Goal: Task Accomplishment & Management: Use online tool/utility

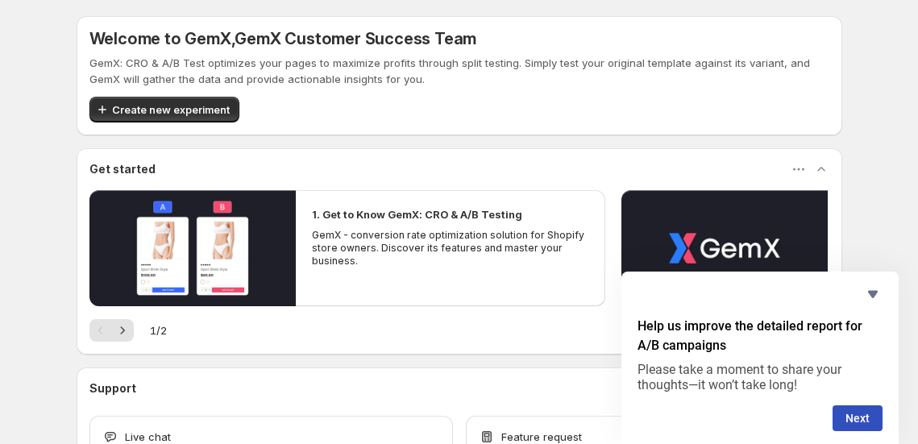
scroll to position [114, 0]
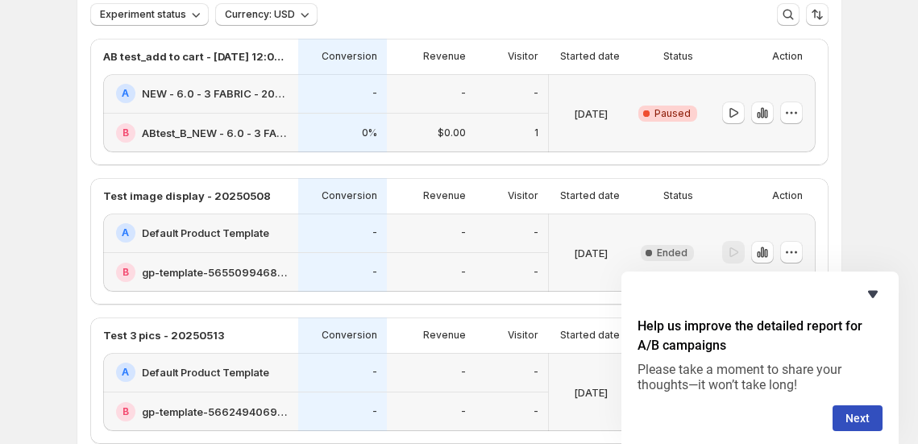
click at [874, 296] on icon "Hide survey" at bounding box center [873, 294] width 10 height 7
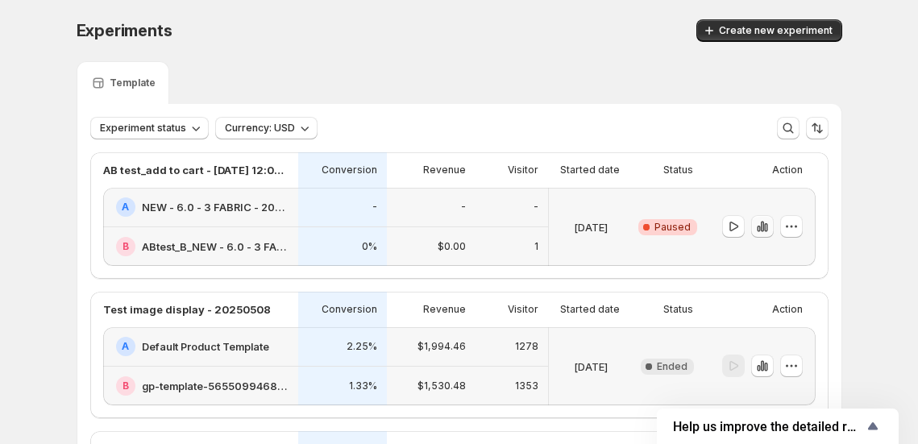
click at [763, 224] on icon "button" at bounding box center [761, 227] width 3 height 10
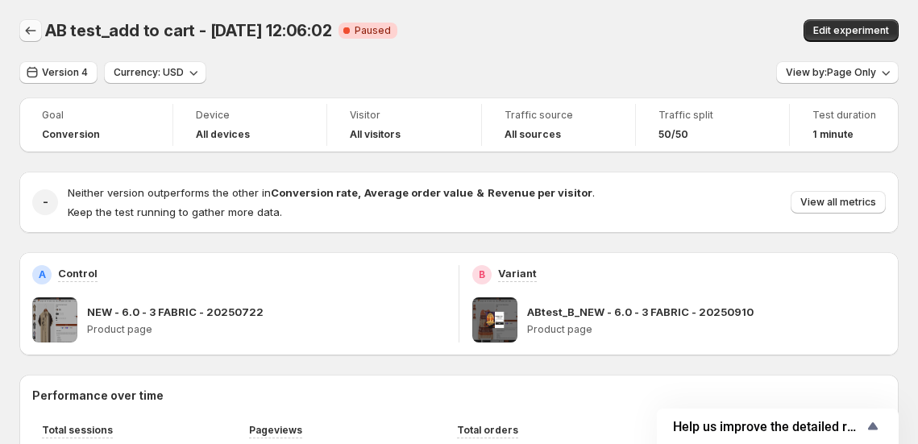
click at [35, 40] on button "Back" at bounding box center [30, 30] width 23 height 23
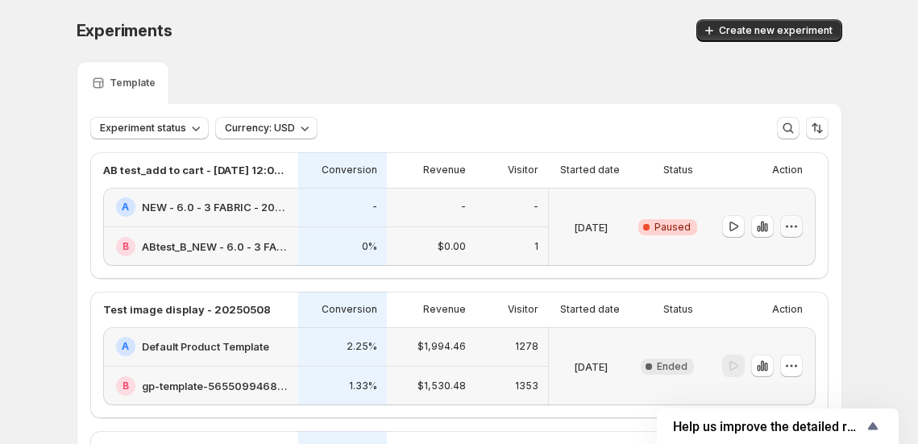
click at [790, 224] on icon "button" at bounding box center [792, 226] width 16 height 16
click at [507, 250] on div "1" at bounding box center [511, 247] width 53 height 20
